Goal: Information Seeking & Learning: Learn about a topic

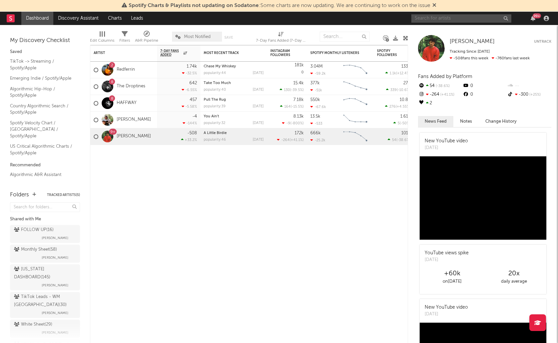
click at [428, 18] on input "text" at bounding box center [461, 18] width 100 height 8
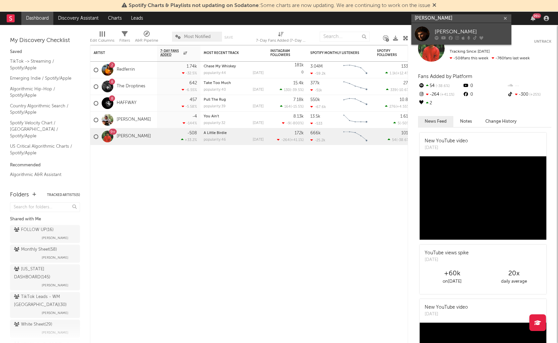
type input "adrien nunez"
click at [460, 27] on link "Adrien Nunez" at bounding box center [461, 34] width 100 height 22
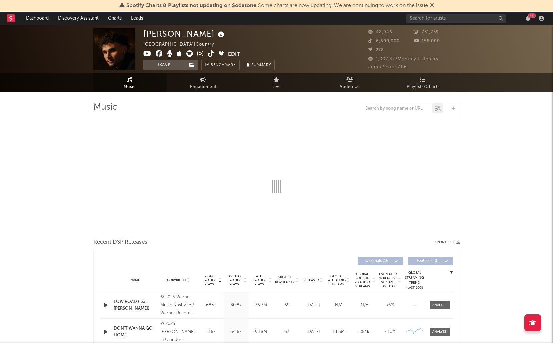
select select "6m"
